Goal: Task Accomplishment & Management: Manage account settings

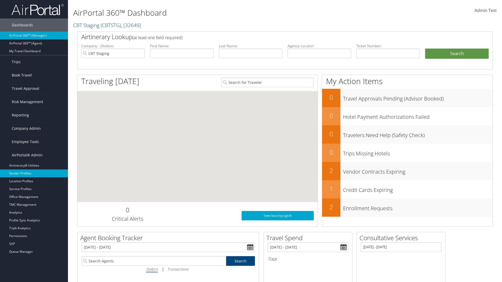
click at [34, 174] on link "Vendor Profiles" at bounding box center [34, 174] width 68 height 8
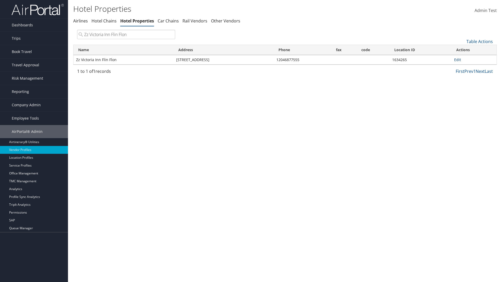
type input "Zz Victoria Inn Flin Flon"
click at [457, 60] on link "Edit" at bounding box center [457, 59] width 7 height 5
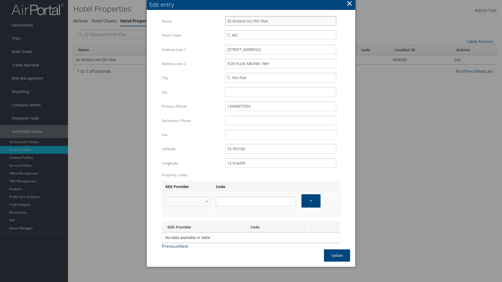
click at [280, 21] on input "Zz Victoria Inn Flin Flon" at bounding box center [280, 21] width 111 height 10
type input "Zz Victoria Inn Flin Flon"
click at [280, 49] on input "110 EAST MAIN STREET" at bounding box center [280, 50] width 111 height 10
type input "110 EAST MAIN STREET"
click at [280, 149] on input "32.953182" at bounding box center [280, 149] width 111 height 10
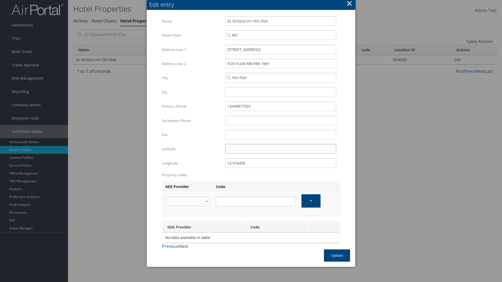
type input "32.953182"
click at [280, 163] on input "12.016439" at bounding box center [280, 163] width 111 height 10
type input "12.016439"
click at [337, 256] on button "Update" at bounding box center [337, 256] width 26 height 12
